Goal: Use online tool/utility: Utilize a website feature to perform a specific function

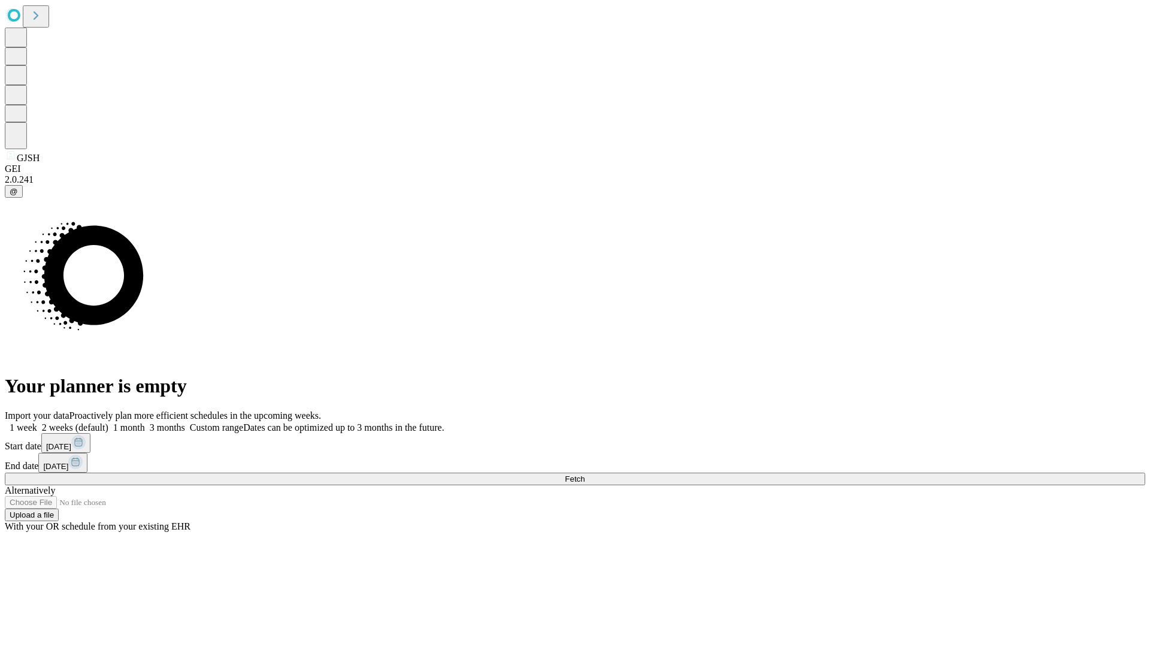
click at [584, 474] on span "Fetch" at bounding box center [575, 478] width 20 height 9
